Goal: Task Accomplishment & Management: Manage account settings

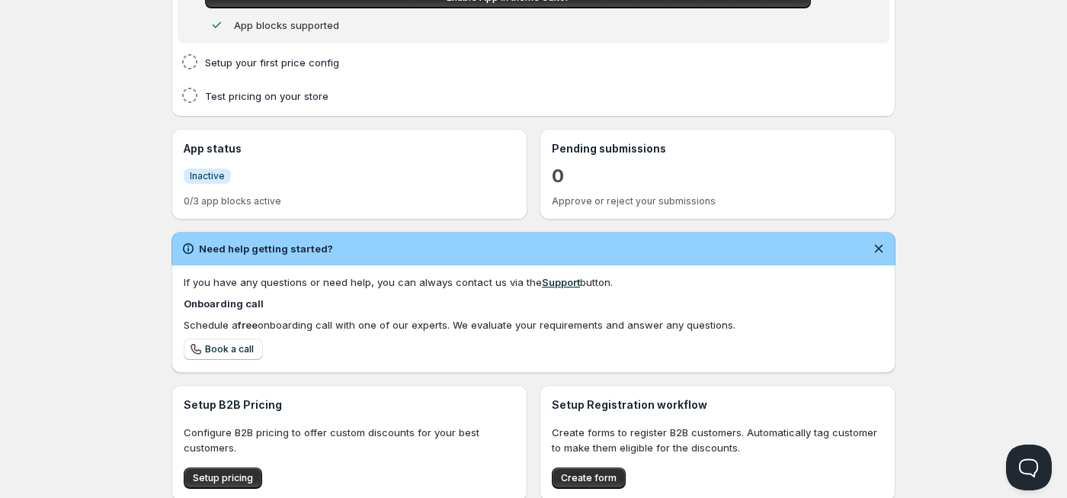
scroll to position [168, 0]
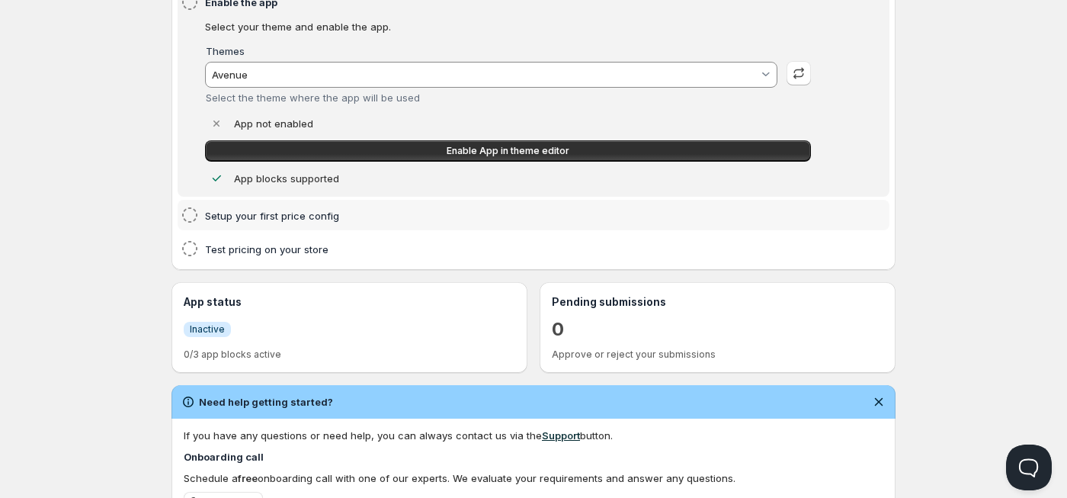
click at [277, 220] on h4 "Setup your first price config" at bounding box center [510, 215] width 610 height 15
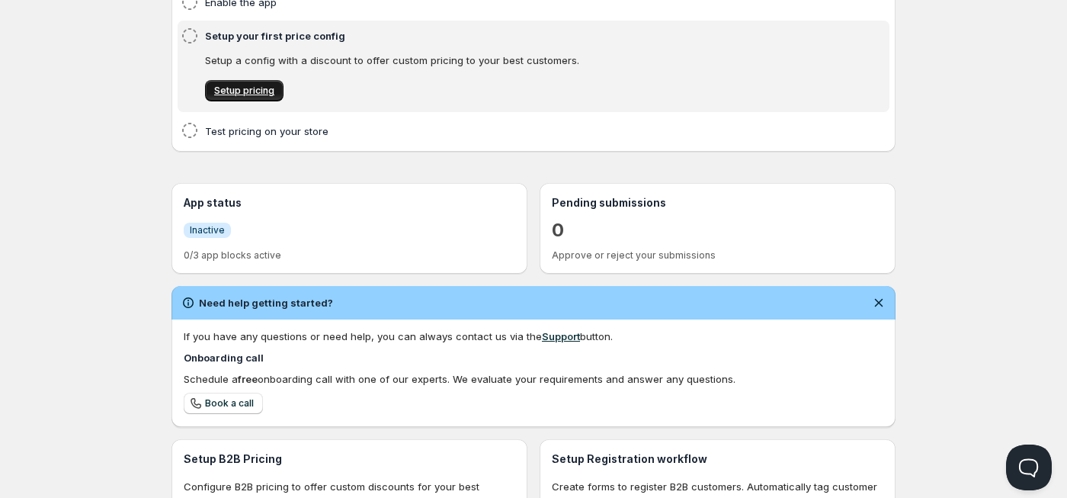
click at [261, 92] on span "Setup pricing" at bounding box center [244, 91] width 60 height 12
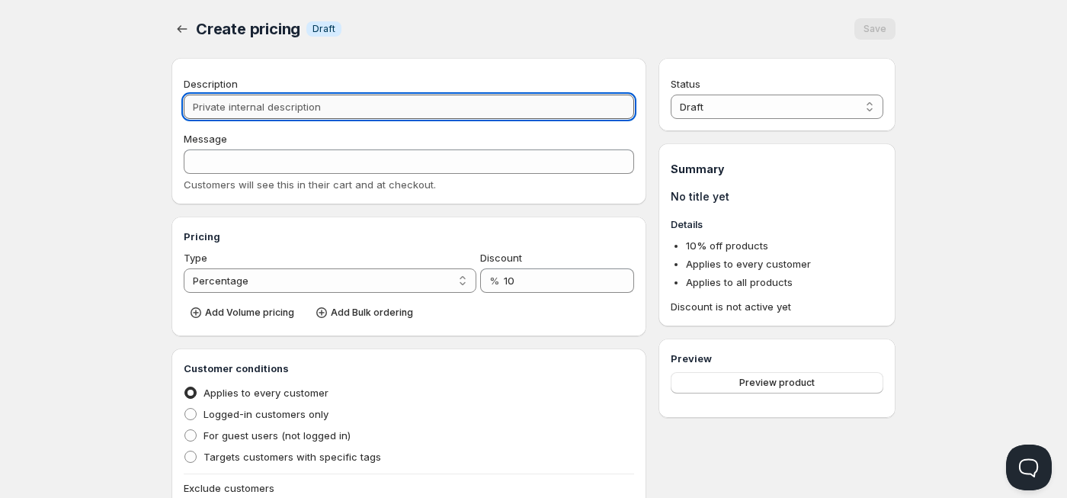
click at [327, 107] on input "Description" at bounding box center [409, 106] width 450 height 24
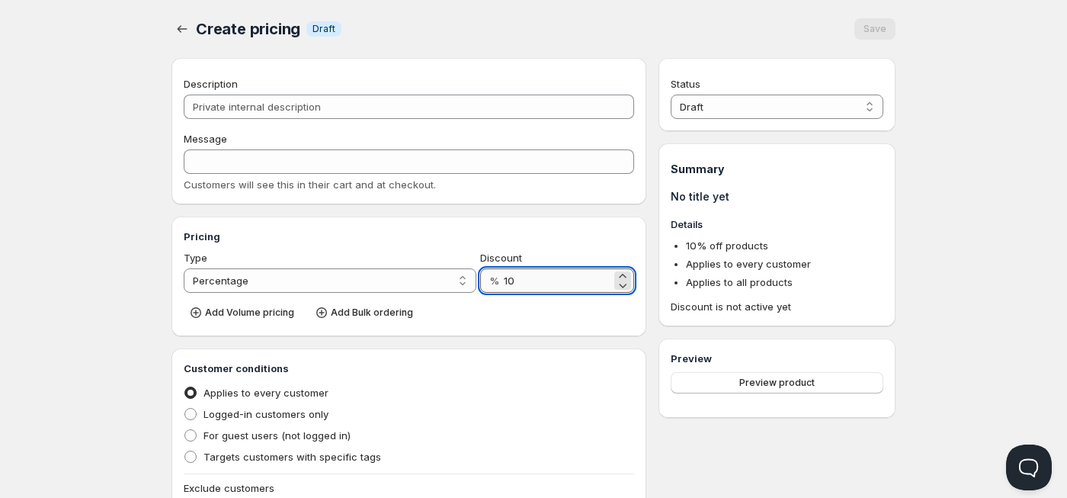
click at [515, 282] on input "10" at bounding box center [557, 280] width 107 height 24
click at [373, 273] on select "Percentage Absolute" at bounding box center [330, 280] width 293 height 24
select select "2"
click at [184, 268] on select "Percentage Absolute" at bounding box center [330, 280] width 293 height 24
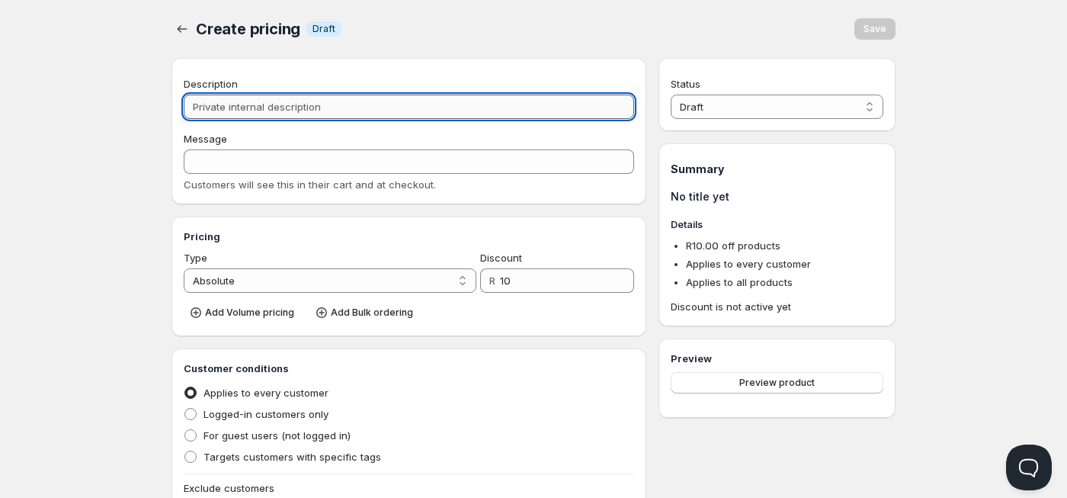
click at [273, 117] on input "Description" at bounding box center [409, 106] width 450 height 24
type input "Di"
type input "DI"
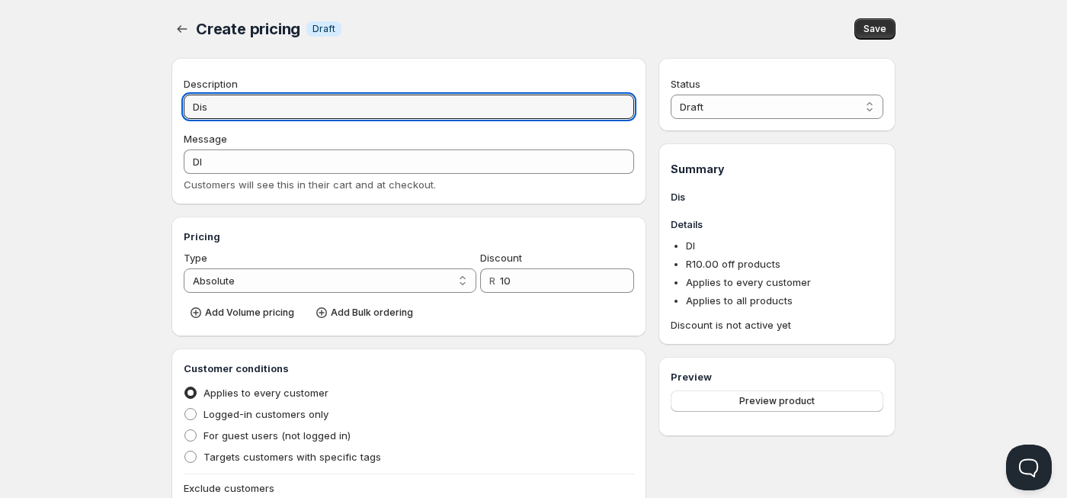
type input "Disp"
type input "DISP"
type input "Dispoa"
type input "DISPOA"
type input "Dispo"
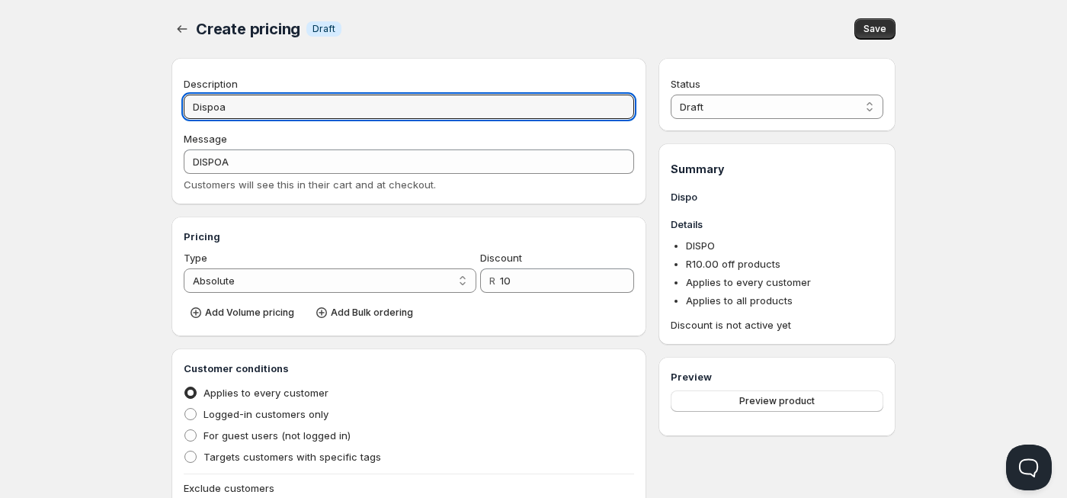
type input "DISPO"
type input "Disposa"
type input "DISPOSA"
type input "Disposabl"
type input "DISPOSABL"
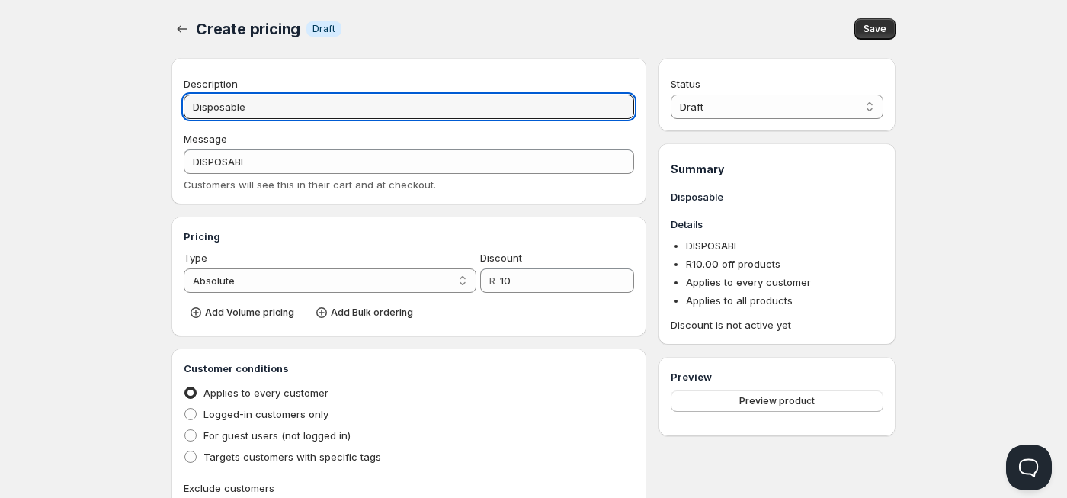
type input "Disposable"
type input "DISPOSABLE"
type input "Disposable Wh"
type input "DISPOSABLE_WH"
type input "Disposable Whol"
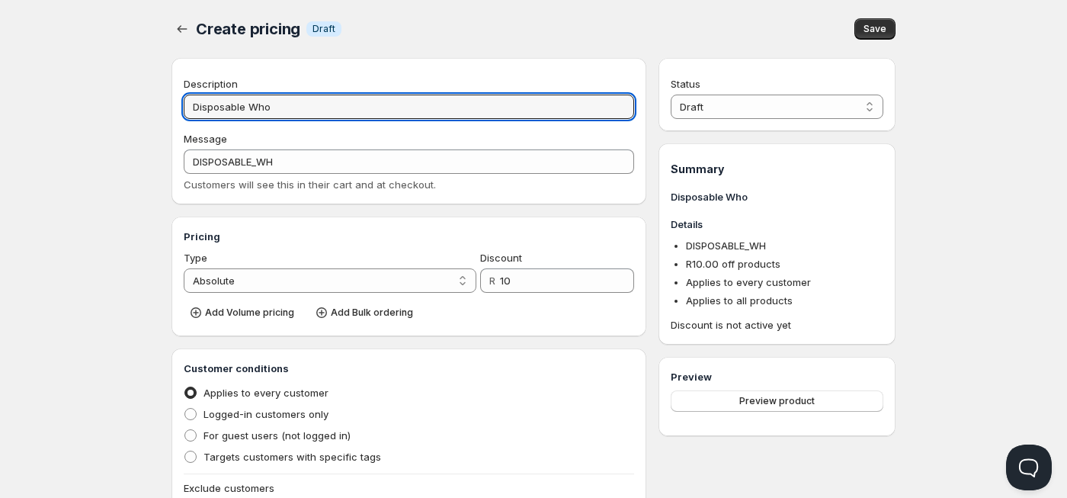
type input "DISPOSABLE_WHOL"
type input "Disposable Wholes"
type input "DISPOSABLE_WHOLES"
type input "Disposable Wholesal"
type input "DISPOSABLE_WHOLESAL"
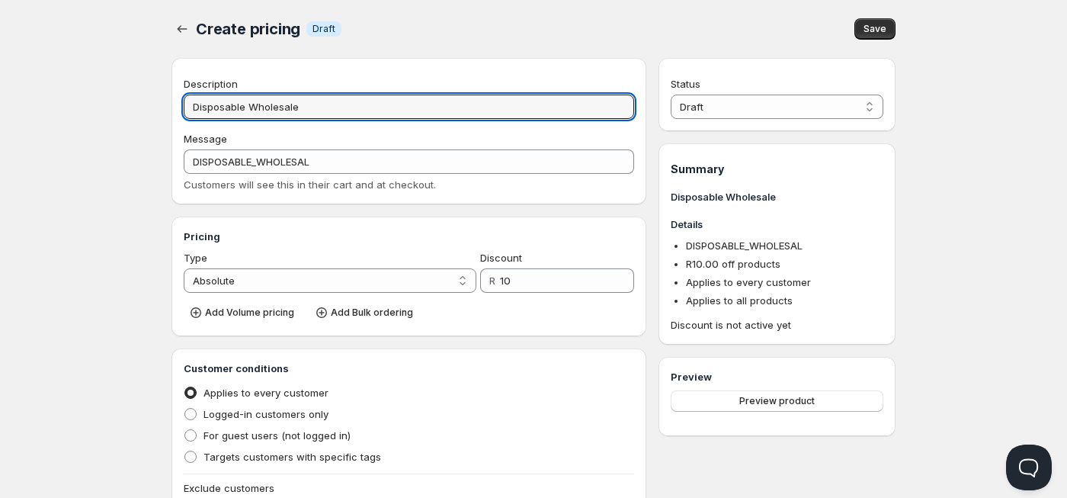
type input "Disposable Wholesale"
click at [392, 216] on div "Pricing Type Percentage Absolute Absolute Discount R 10 Add Volume pricing Add …" at bounding box center [408, 276] width 475 height 120
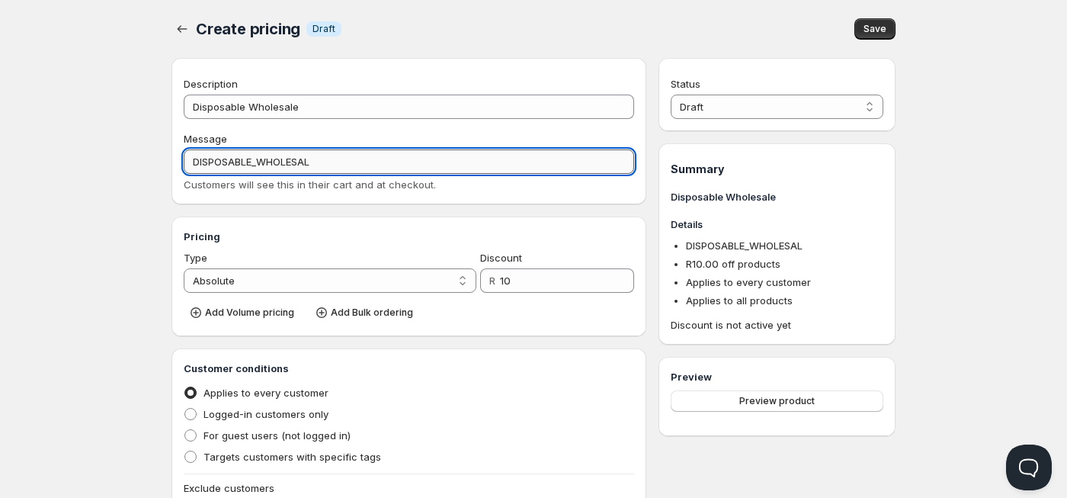
click at [334, 169] on input "DISPOSABLE_WHOLESAL" at bounding box center [409, 161] width 450 height 24
type input "DISPOSABLE_WHOLESALE"
click at [331, 242] on h3 "Pricing" at bounding box center [409, 236] width 450 height 15
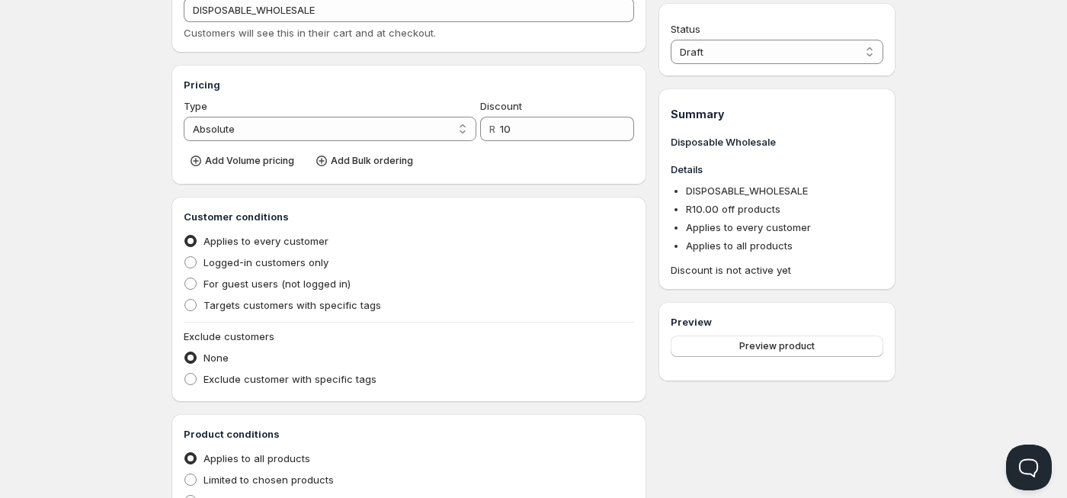
scroll to position [152, 0]
click at [200, 308] on label "Targets customers with specific tags" at bounding box center [282, 303] width 197 height 21
click at [185, 299] on input "Targets customers with specific tags" at bounding box center [184, 298] width 1 height 1
radio input "true"
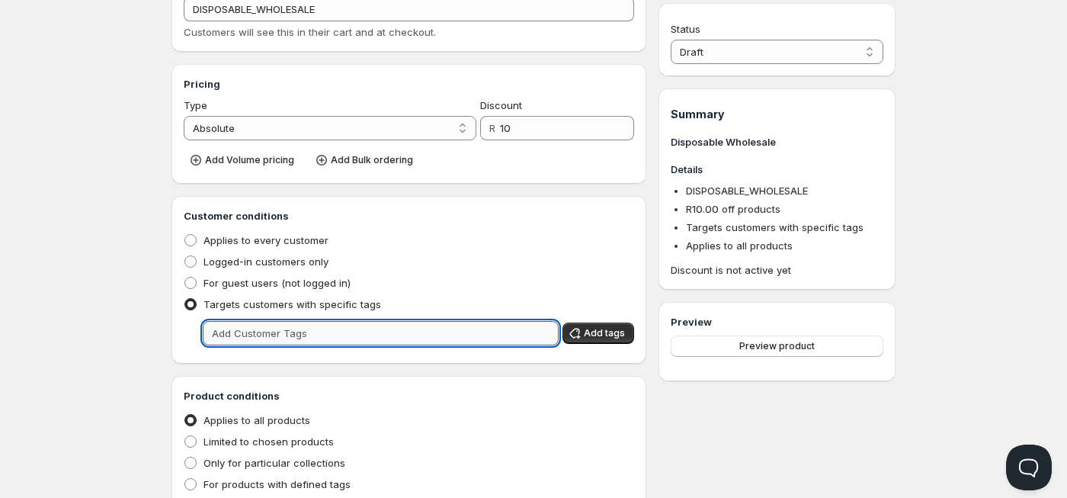
click at [248, 331] on input "text" at bounding box center [381, 333] width 356 height 24
type input "w"
type input "WHOLESALE"
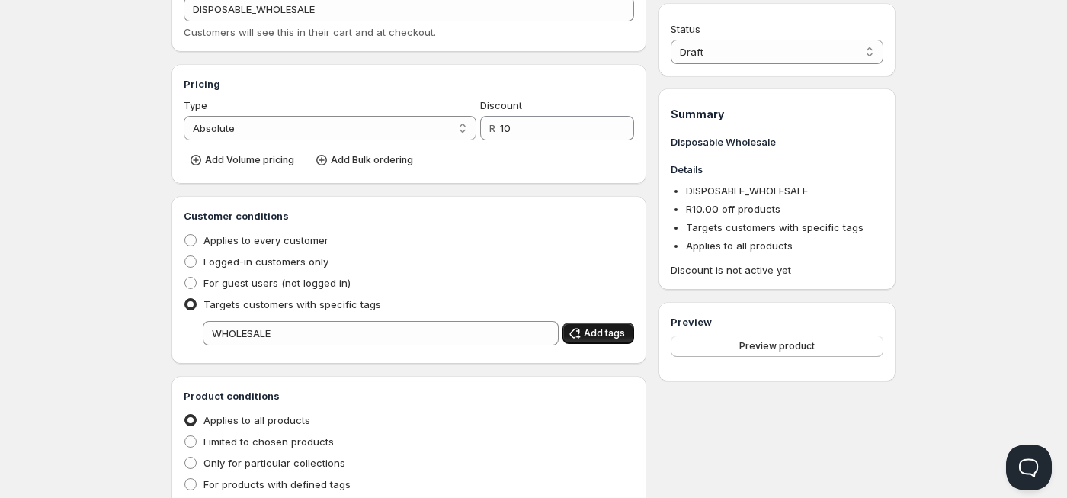
click at [604, 336] on span "Add tags" at bounding box center [604, 333] width 41 height 12
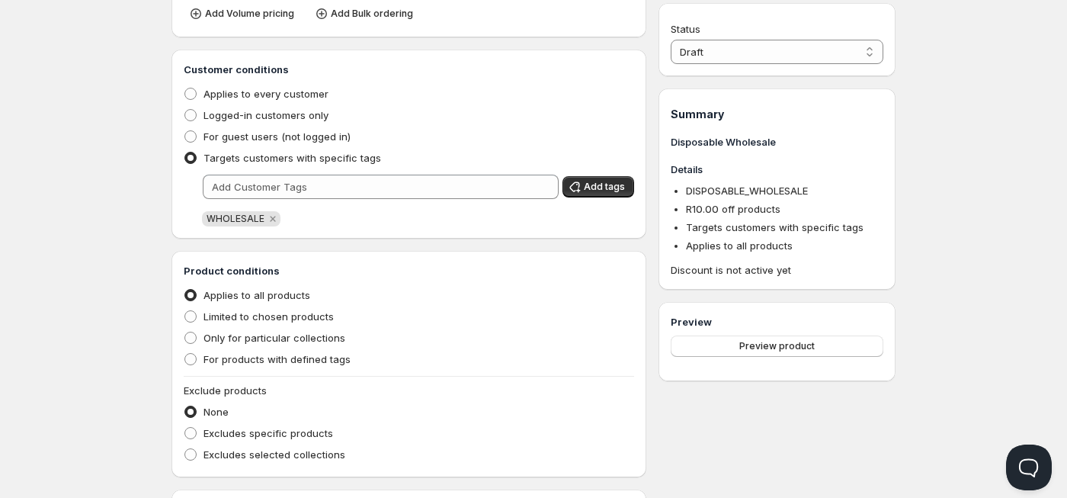
scroll to position [305, 0]
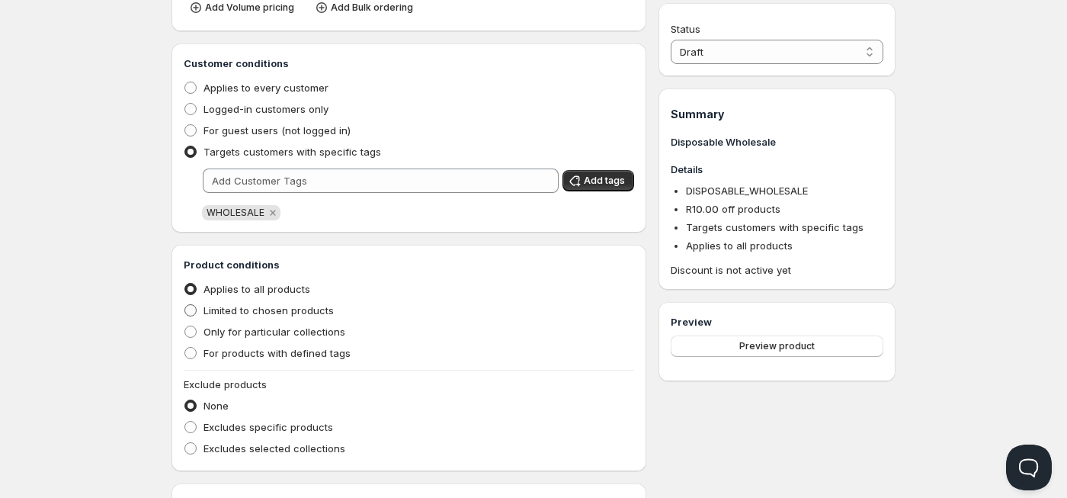
click at [313, 311] on span "Limited to chosen products" at bounding box center [268, 310] width 130 height 12
click at [185, 305] on input "Limited to chosen products" at bounding box center [184, 304] width 1 height 1
radio input "true"
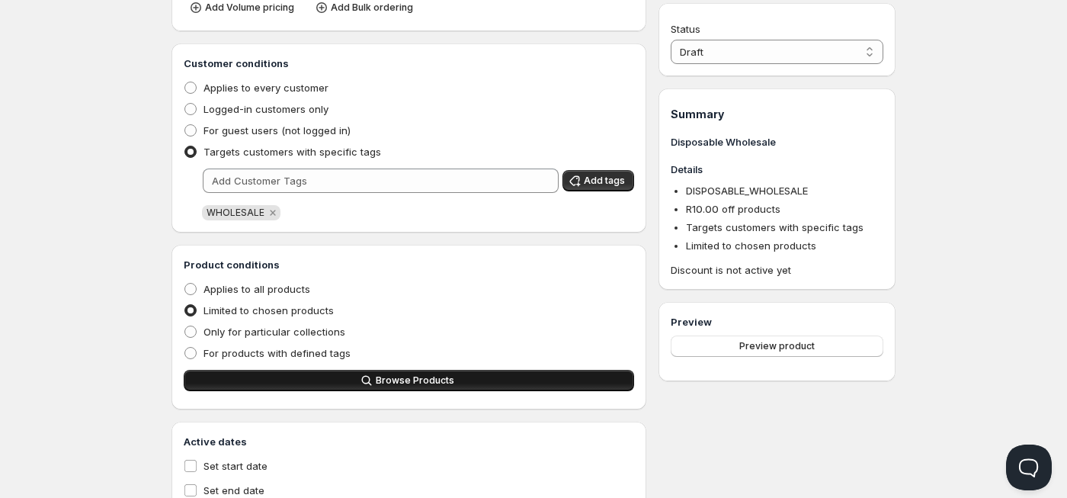
click at [339, 379] on button "Browse Products" at bounding box center [409, 380] width 450 height 21
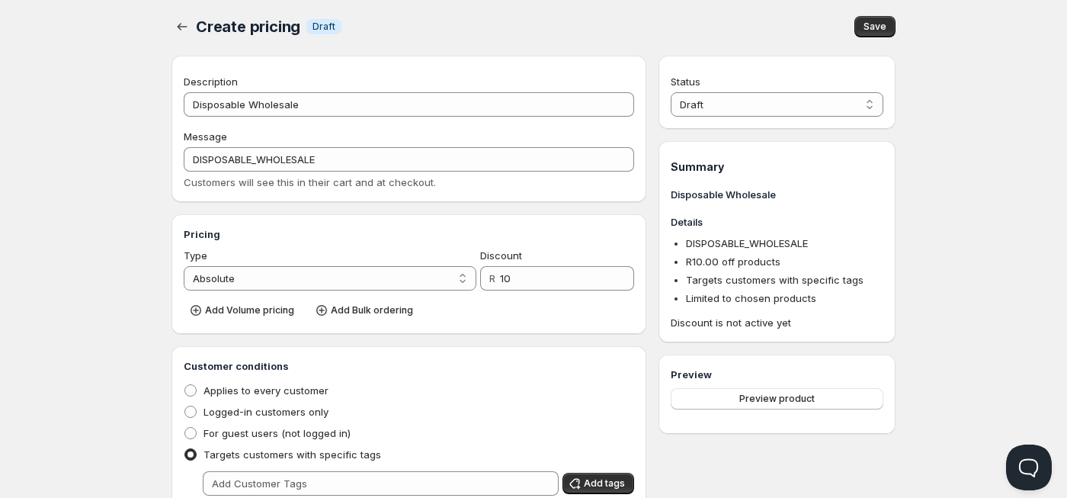
scroll to position [0, 0]
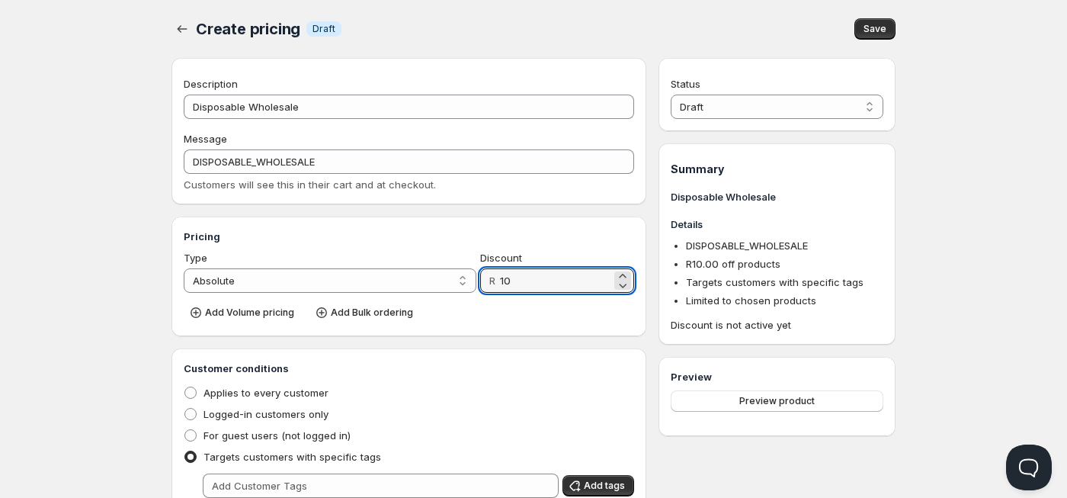
drag, startPoint x: 523, startPoint y: 283, endPoint x: 485, endPoint y: 283, distance: 38.1
click at [485, 283] on div "R 10" at bounding box center [557, 280] width 154 height 24
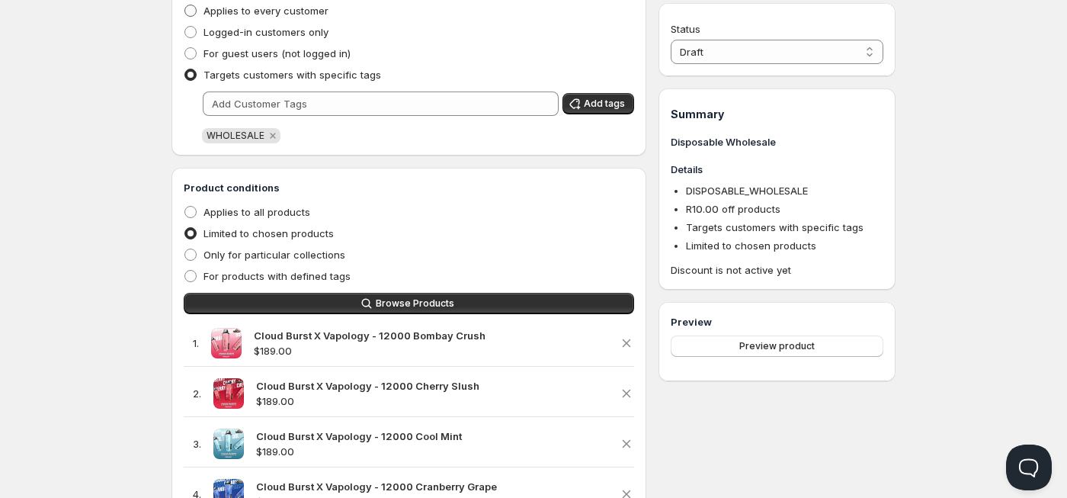
scroll to position [76, 0]
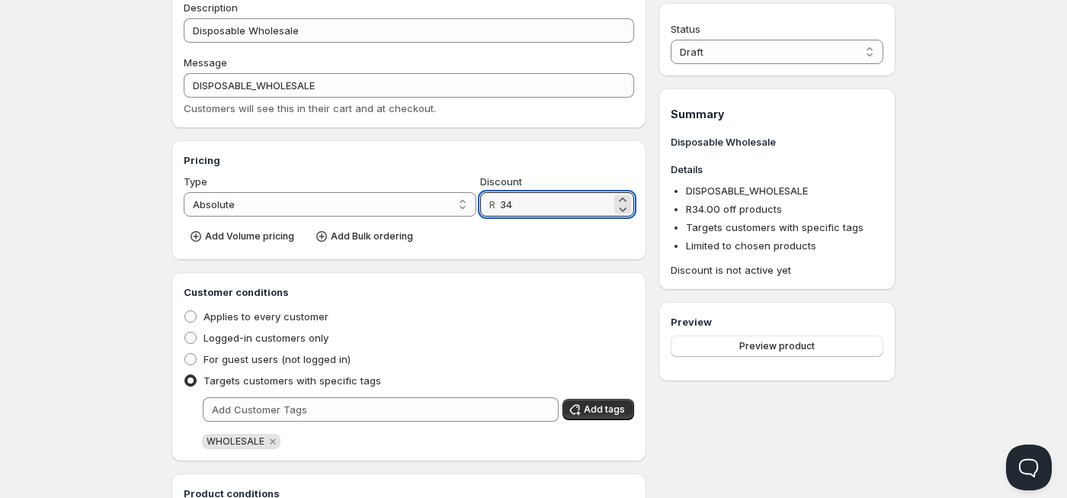
type input "34"
click at [581, 299] on h3 "Customer conditions" at bounding box center [409, 291] width 450 height 15
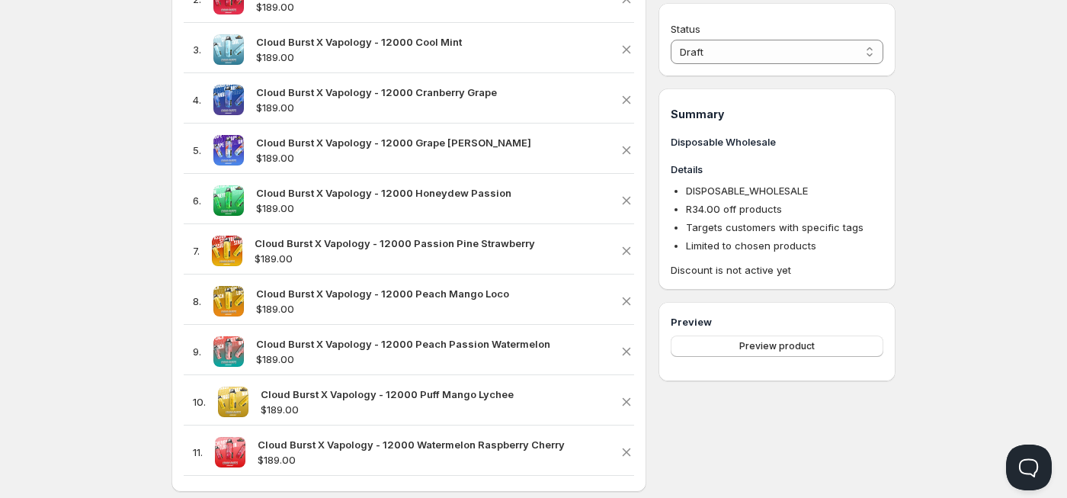
scroll to position [911, 0]
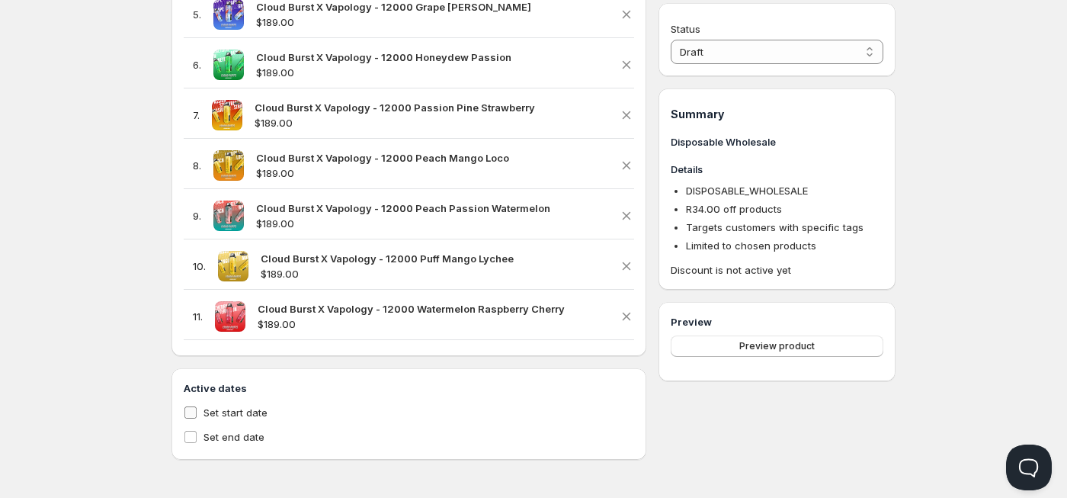
click at [226, 413] on span "Set start date" at bounding box center [235, 412] width 64 height 12
click at [197, 413] on input "Set start date" at bounding box center [190, 412] width 12 height 12
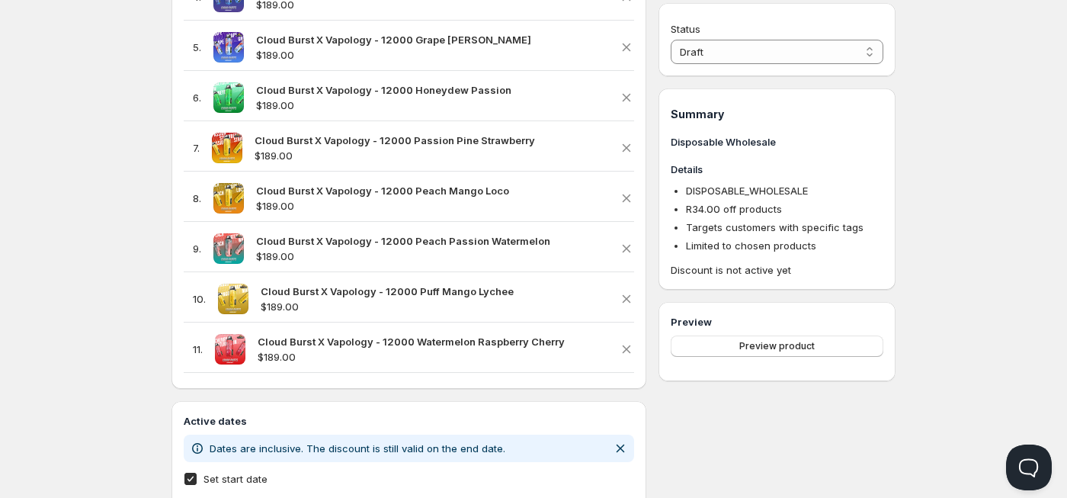
scroll to position [1012, 0]
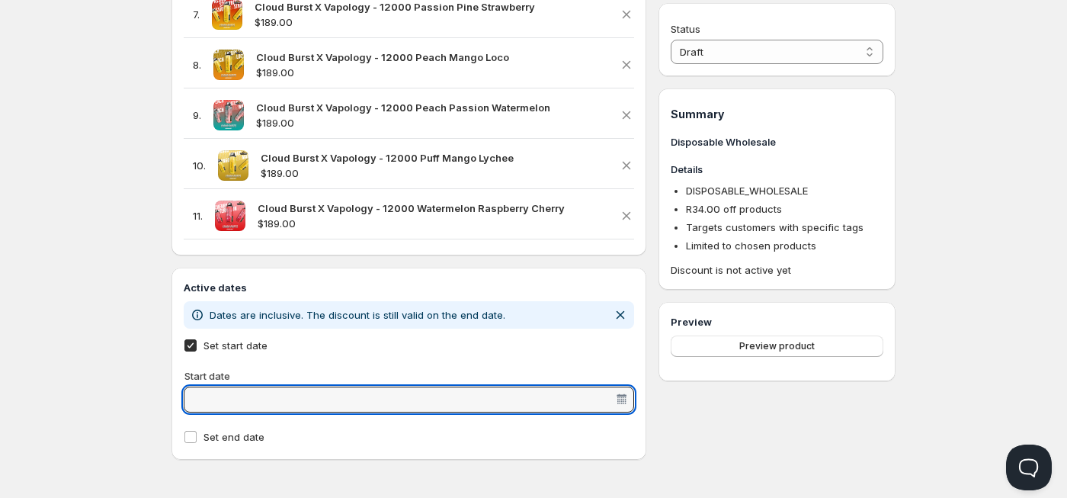
click at [539, 388] on input "Start date" at bounding box center [401, 399] width 427 height 24
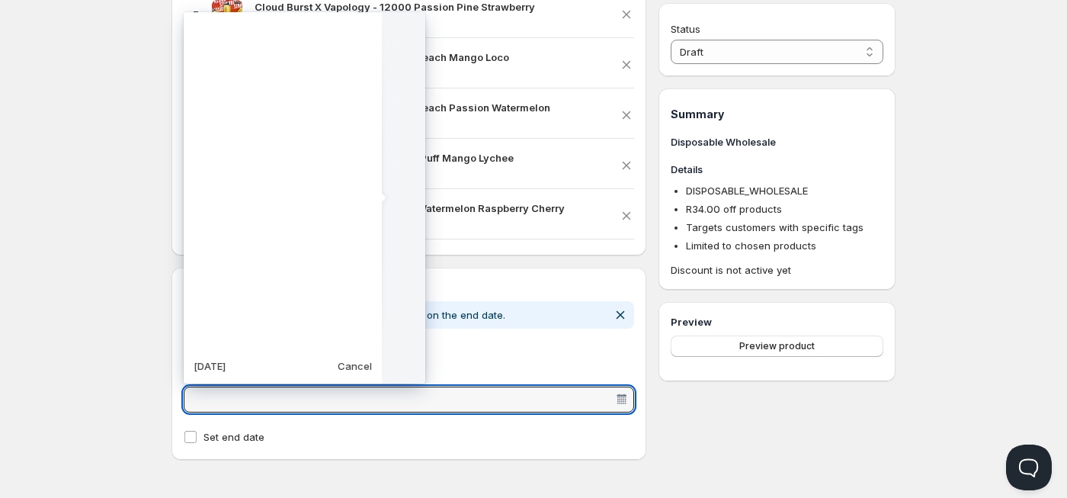
scroll to position [380978, 0]
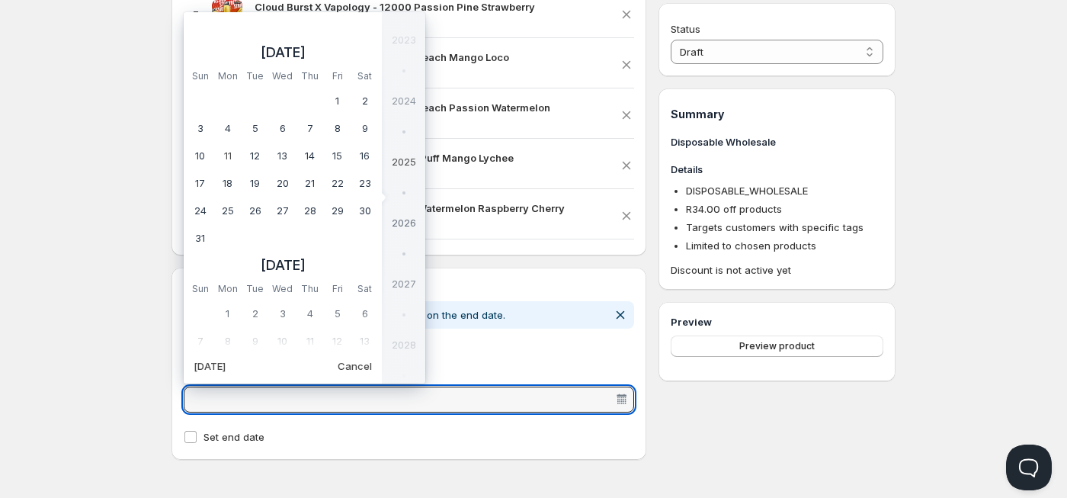
click at [557, 370] on vaadin-date-picker "Start date" at bounding box center [409, 387] width 450 height 56
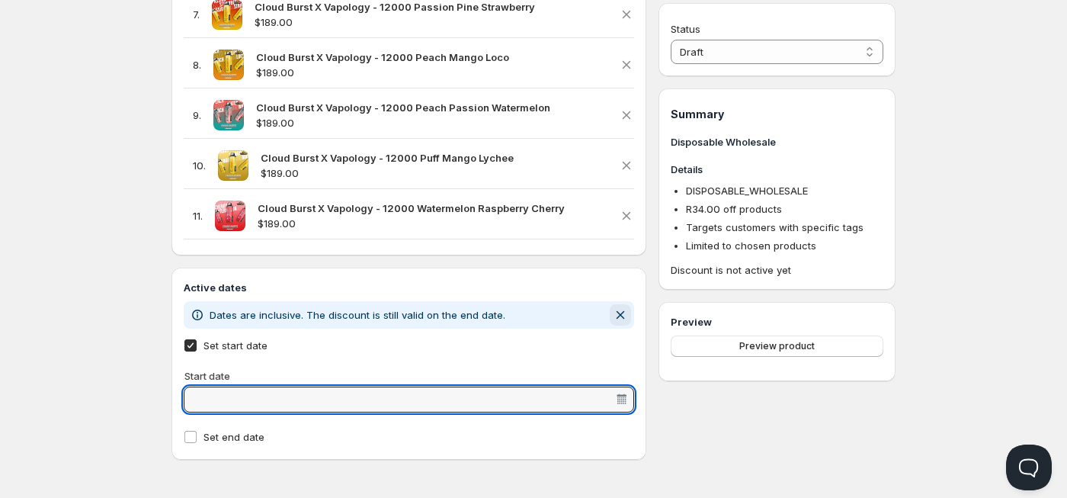
click at [618, 318] on icon "Dismiss notification" at bounding box center [620, 314] width 15 height 15
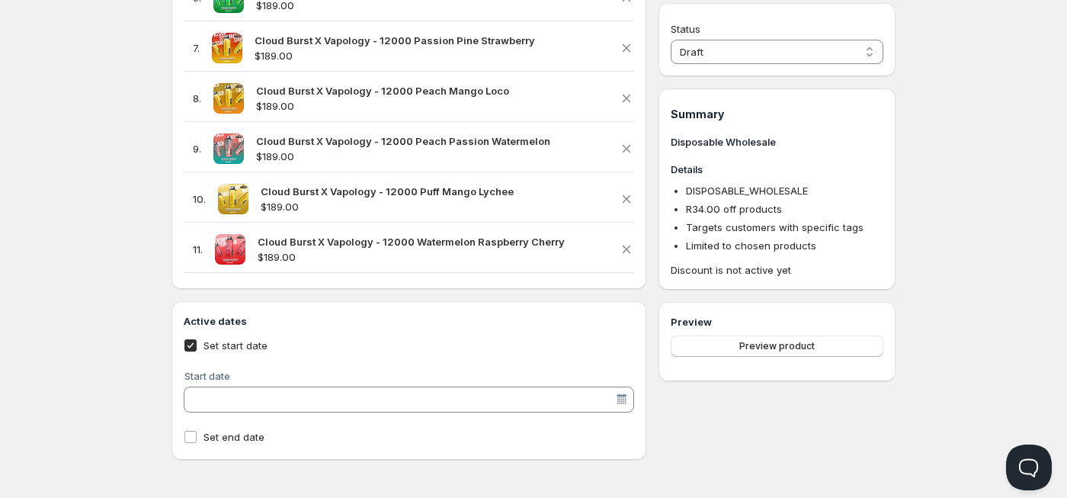
click at [191, 347] on input "Set start date" at bounding box center [190, 345] width 12 height 12
checkbox input "false"
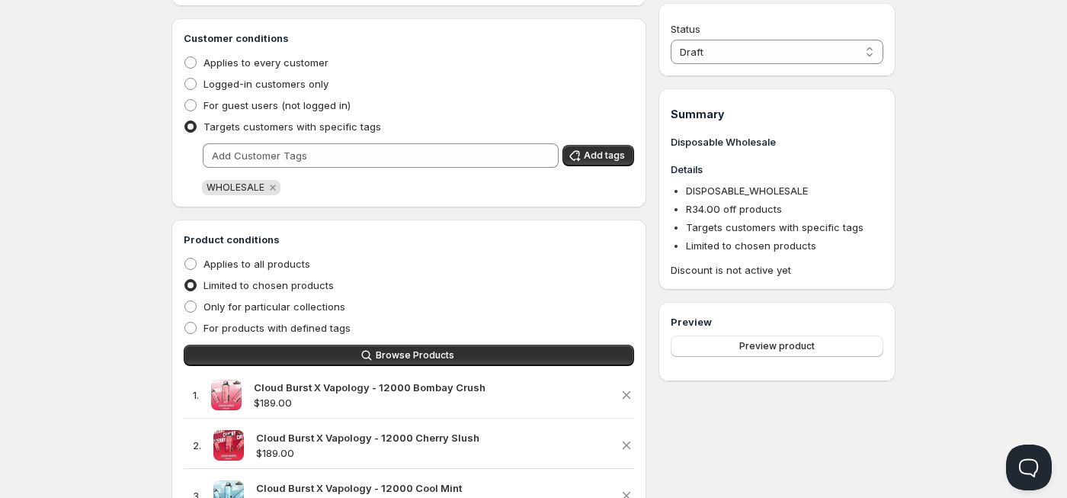
scroll to position [302, 0]
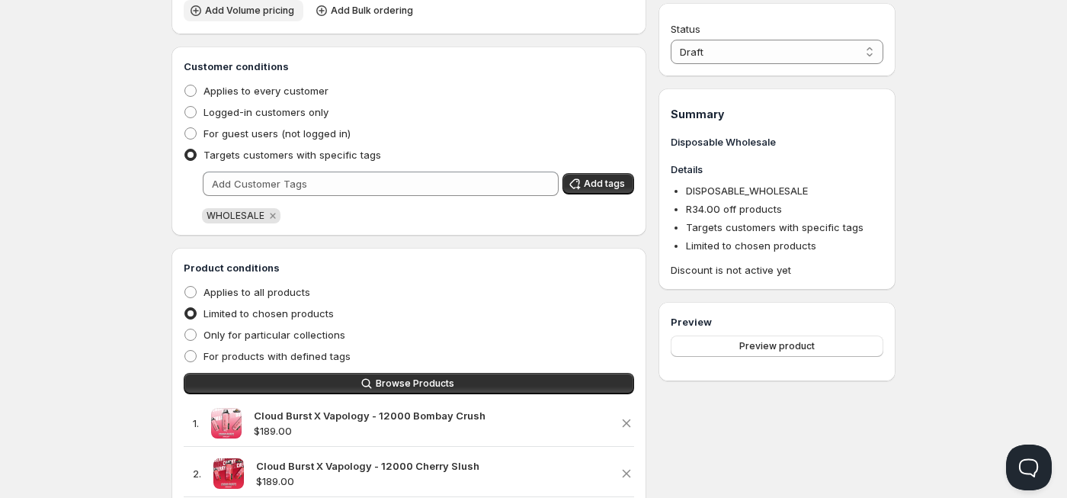
click at [194, 13] on icon "button" at bounding box center [195, 10] width 15 height 15
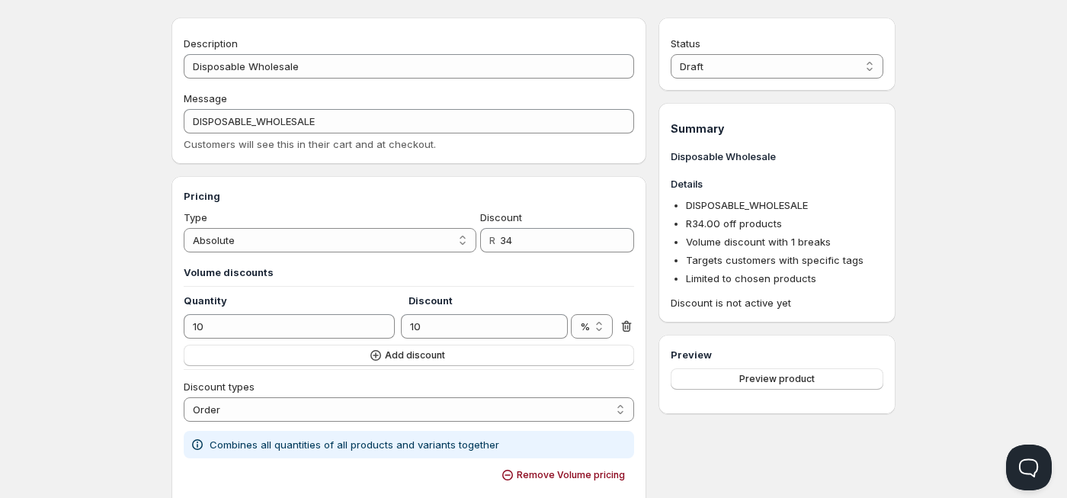
scroll to position [76, 0]
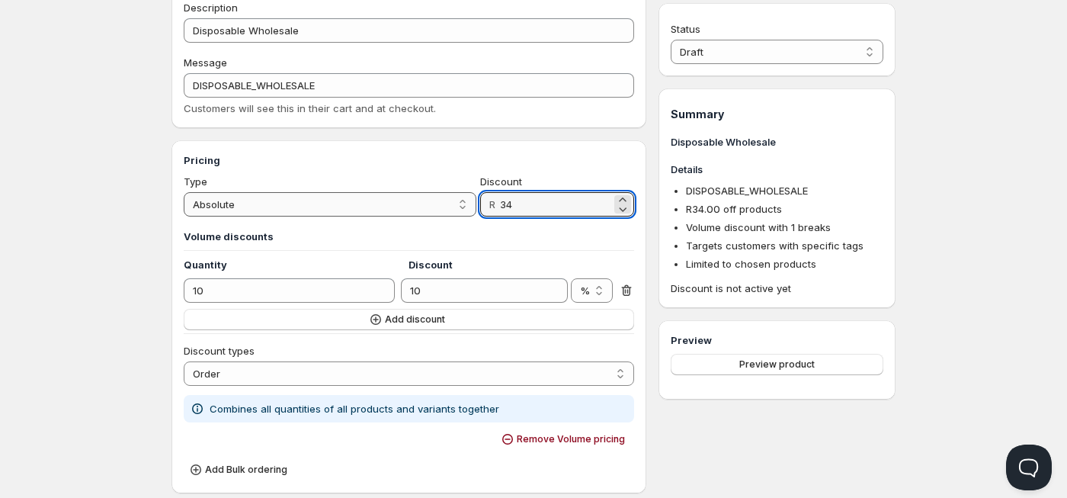
drag, startPoint x: 522, startPoint y: 200, endPoint x: 449, endPoint y: 199, distance: 73.2
click at [449, 199] on div "Type Percentage Absolute Absolute Discount R 34" at bounding box center [409, 195] width 450 height 43
click at [387, 231] on h3 "Volume discounts" at bounding box center [409, 236] width 450 height 15
click at [389, 331] on div "Discount types Order Product Variant Item Order Combines all quantities of all …" at bounding box center [409, 376] width 450 height 92
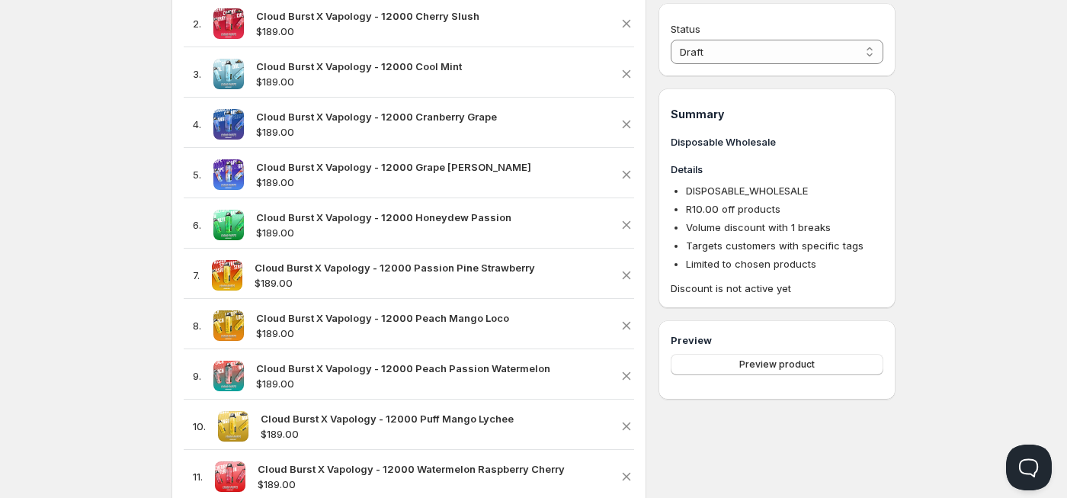
scroll to position [1144, 0]
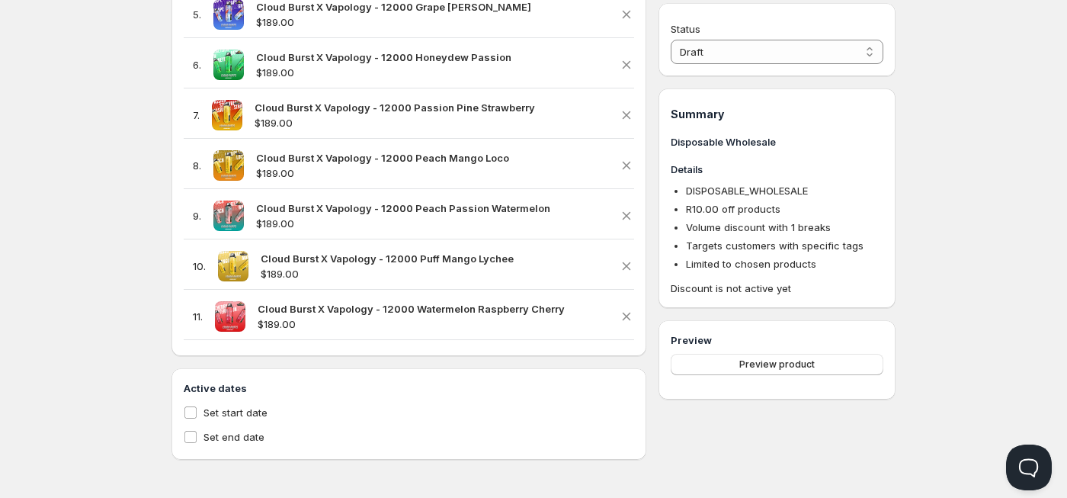
type input "34"
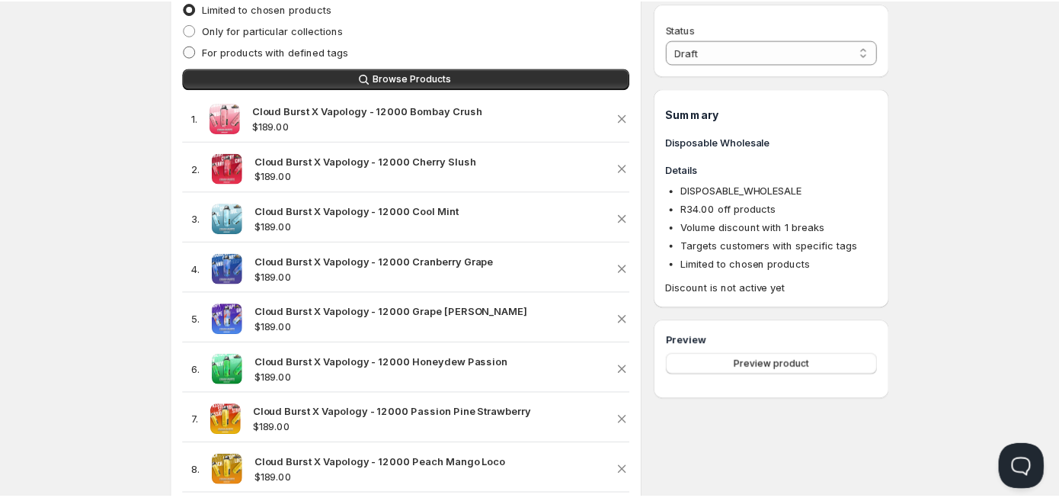
scroll to position [611, 0]
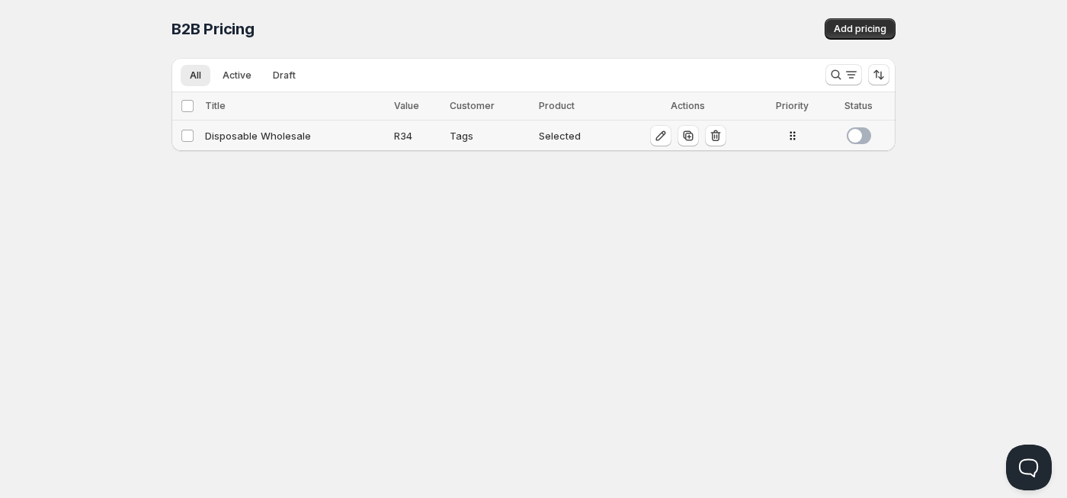
click at [270, 142] on div "Disposable Wholesale" at bounding box center [295, 135] width 180 height 15
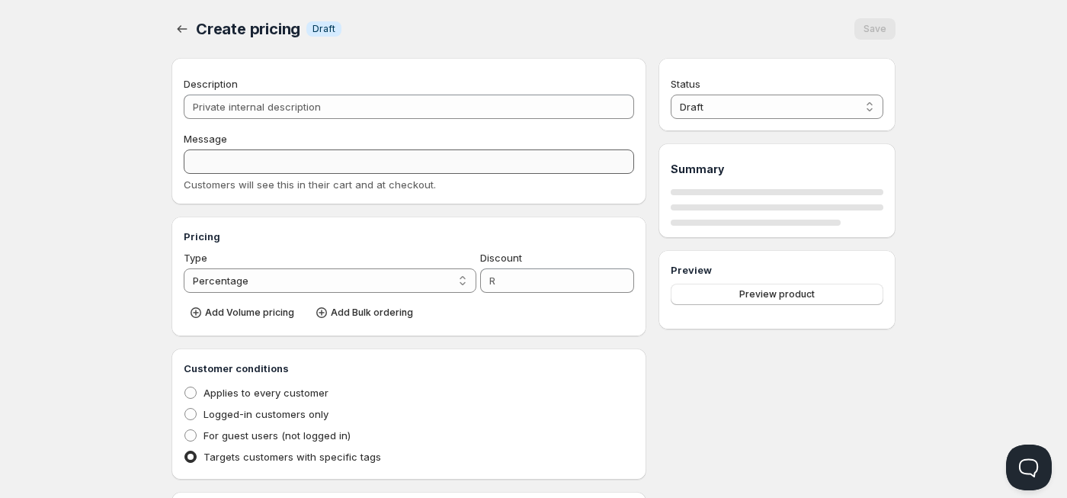
type input "Disposable Wholesale"
type input "DISPOSABLE_WHOLESALE"
select select "2"
type input "34"
radio input "true"
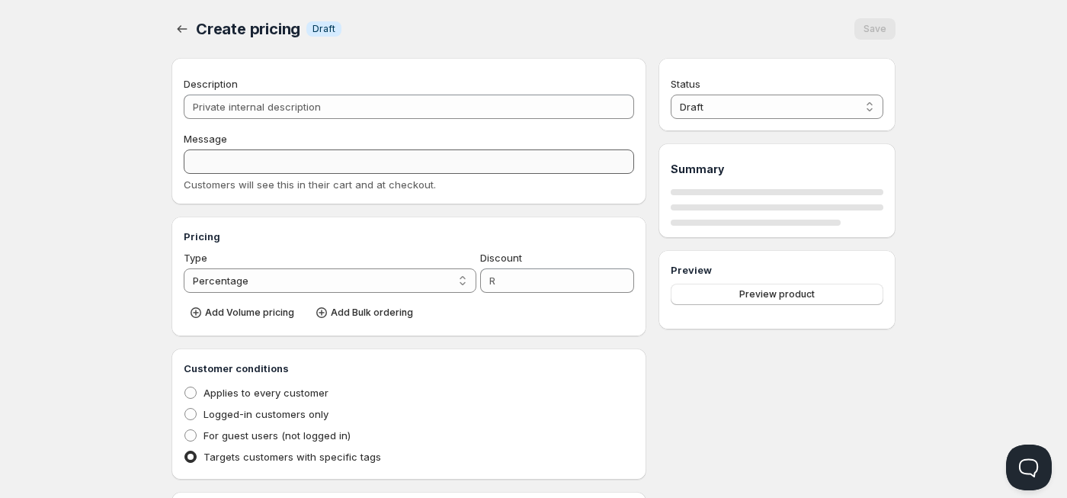
radio input "true"
